Goal: Find specific page/section: Find specific page/section

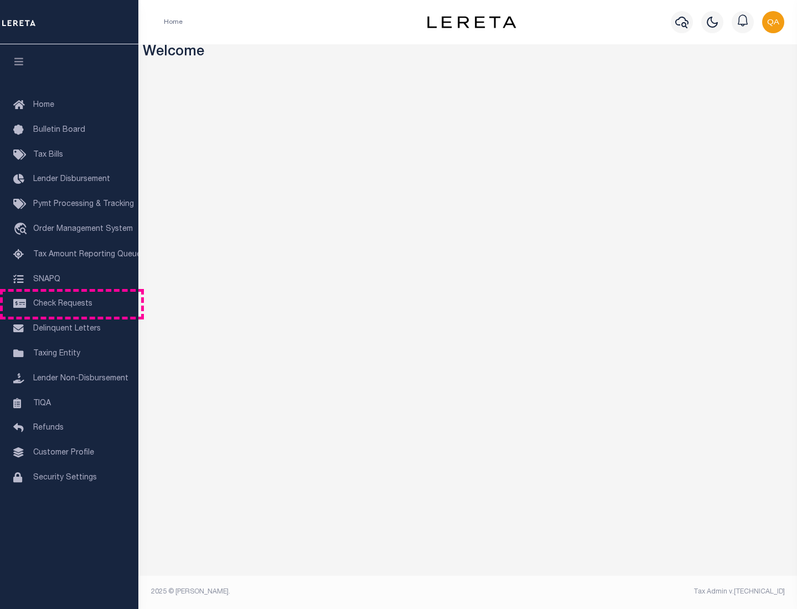
click at [69, 304] on span "Check Requests" at bounding box center [62, 304] width 59 height 8
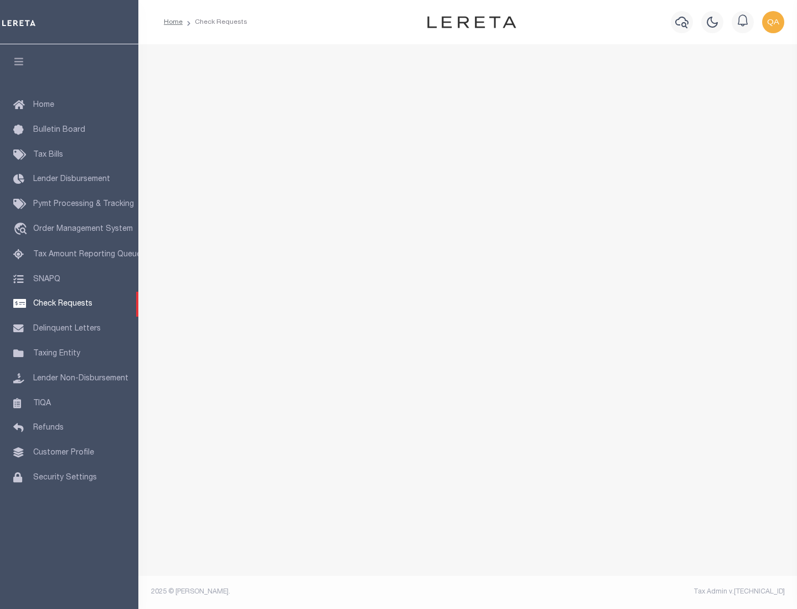
select select "50"
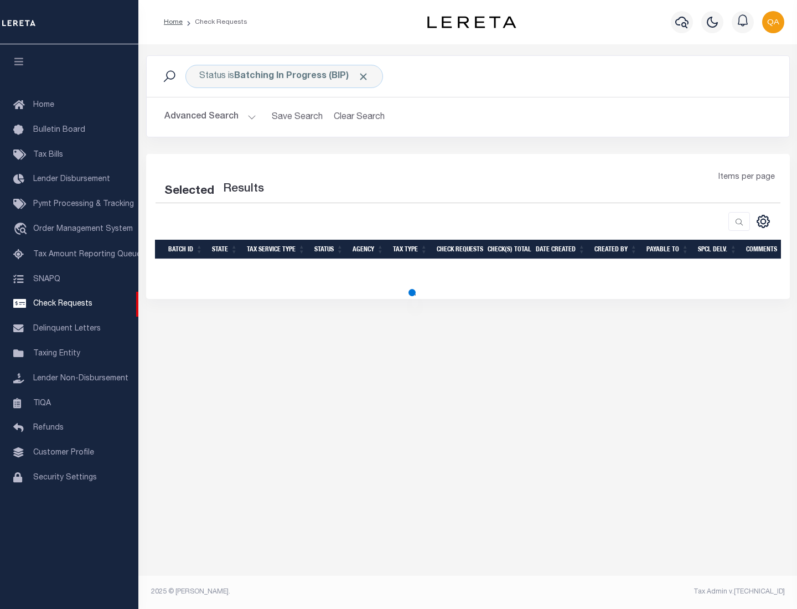
select select "50"
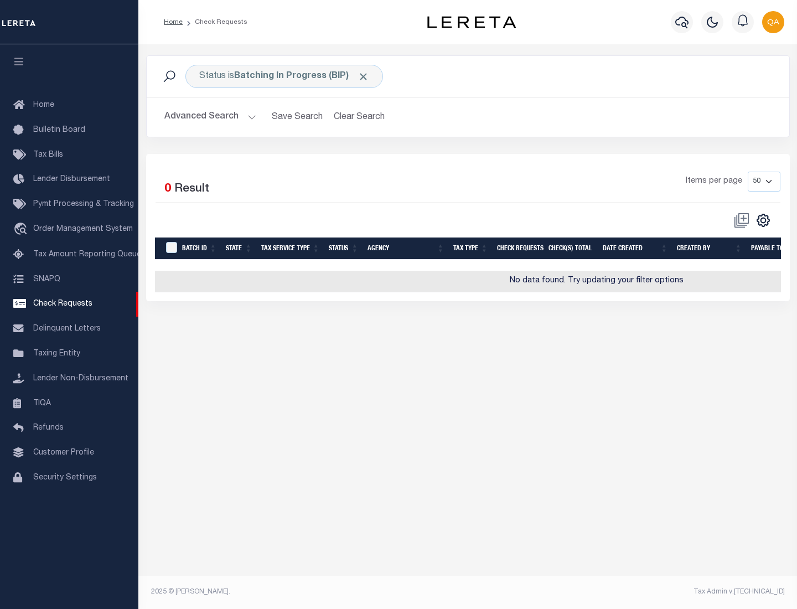
click at [363, 76] on span "Click to Remove" at bounding box center [363, 77] width 12 height 12
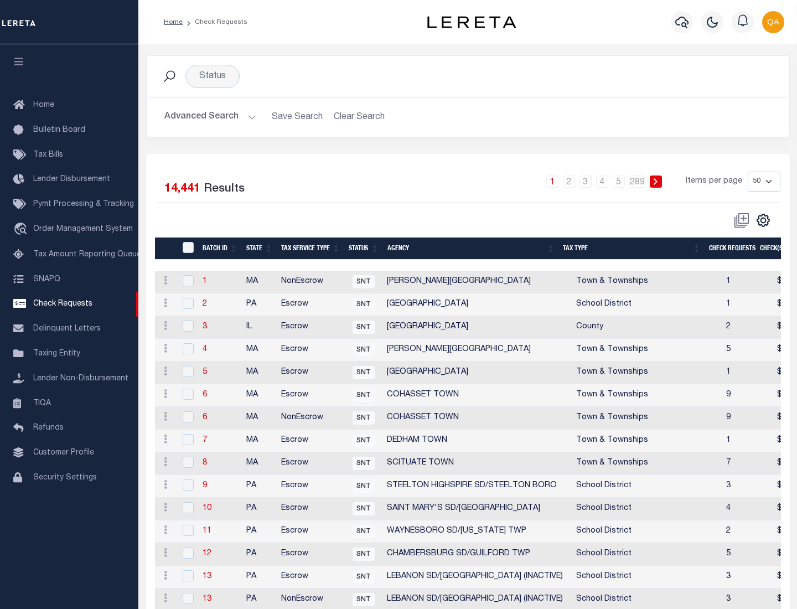
scroll to position [533, 0]
